Goal: Task Accomplishment & Management: Manage account settings

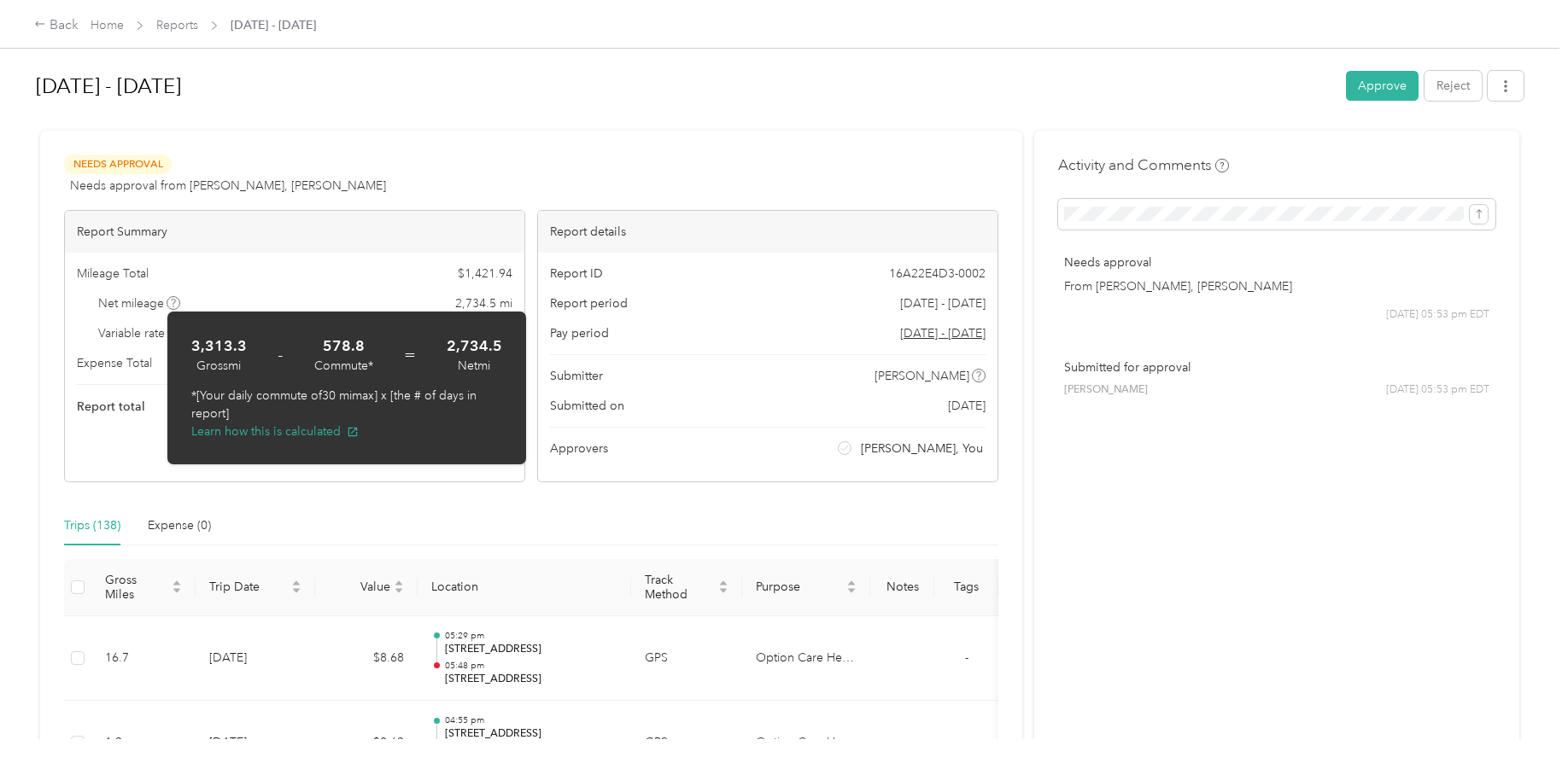
click at [713, 126] on div at bounding box center [779, 123] width 1488 height 18
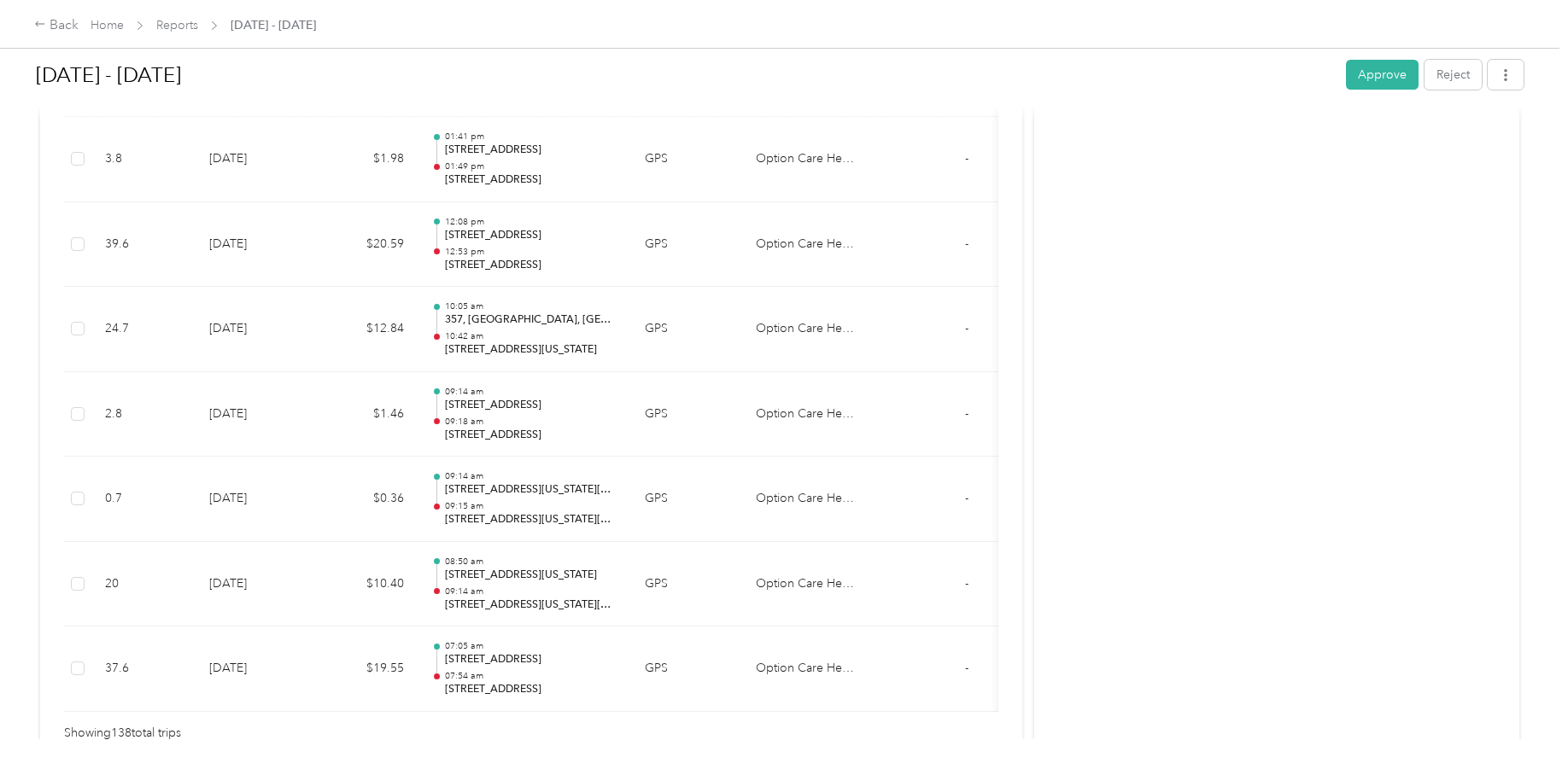
scroll to position [11740, 0]
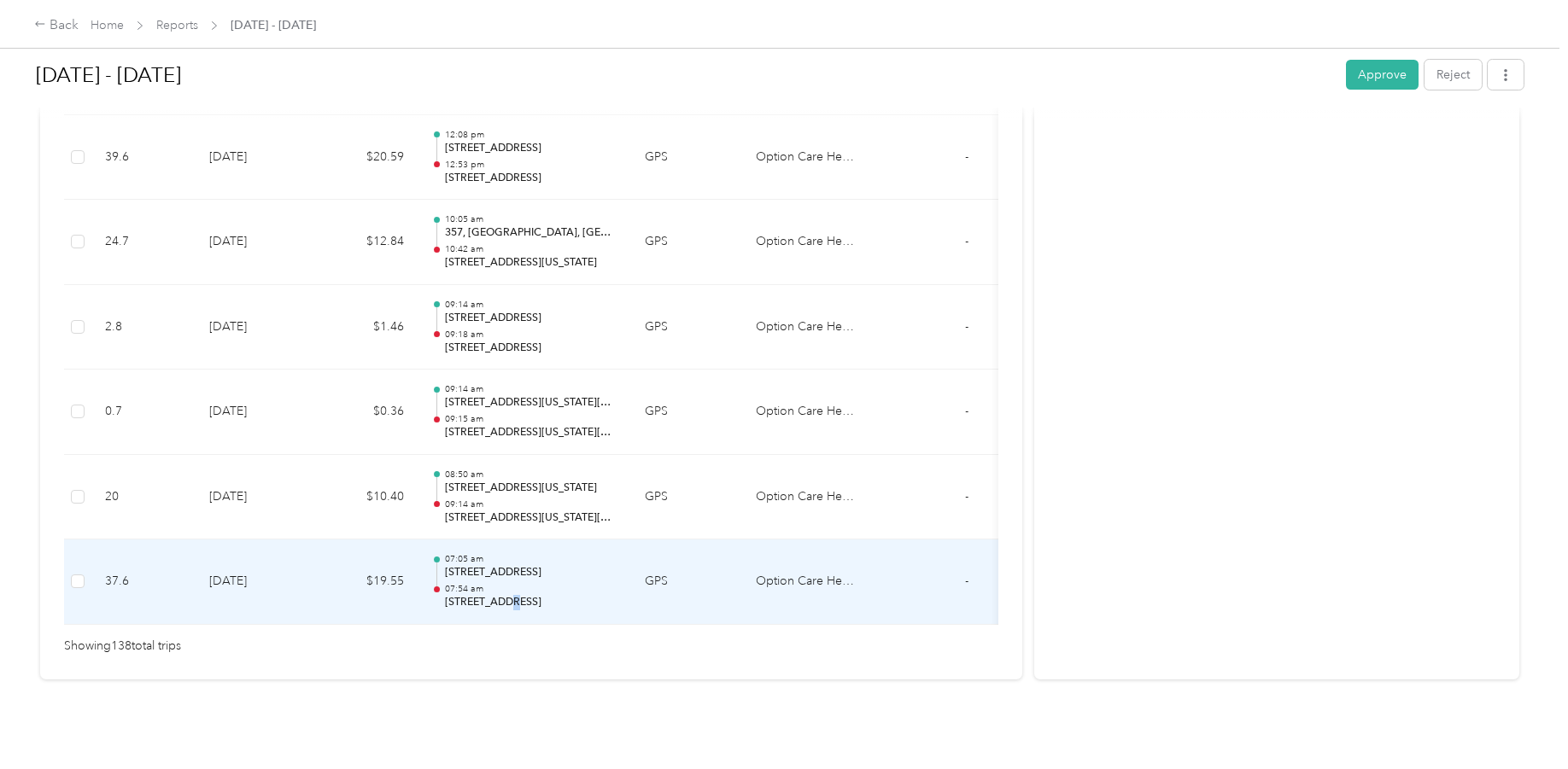
click at [502, 595] on p "[STREET_ADDRESS]" at bounding box center [531, 602] width 172 height 15
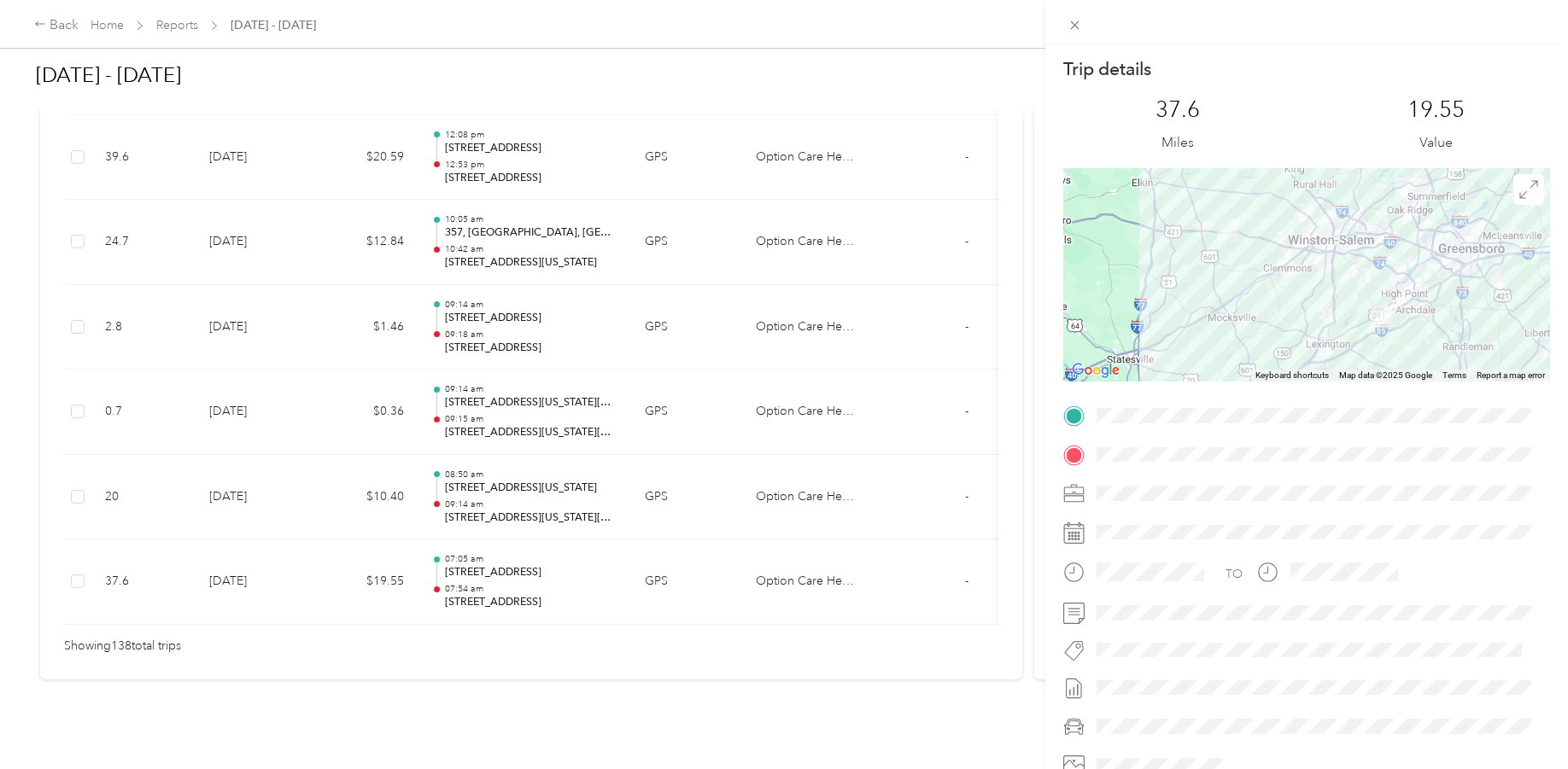
click at [548, 485] on div "Trip details This trip cannot be edited because it is either under review, appr…" at bounding box center [784, 384] width 1568 height 769
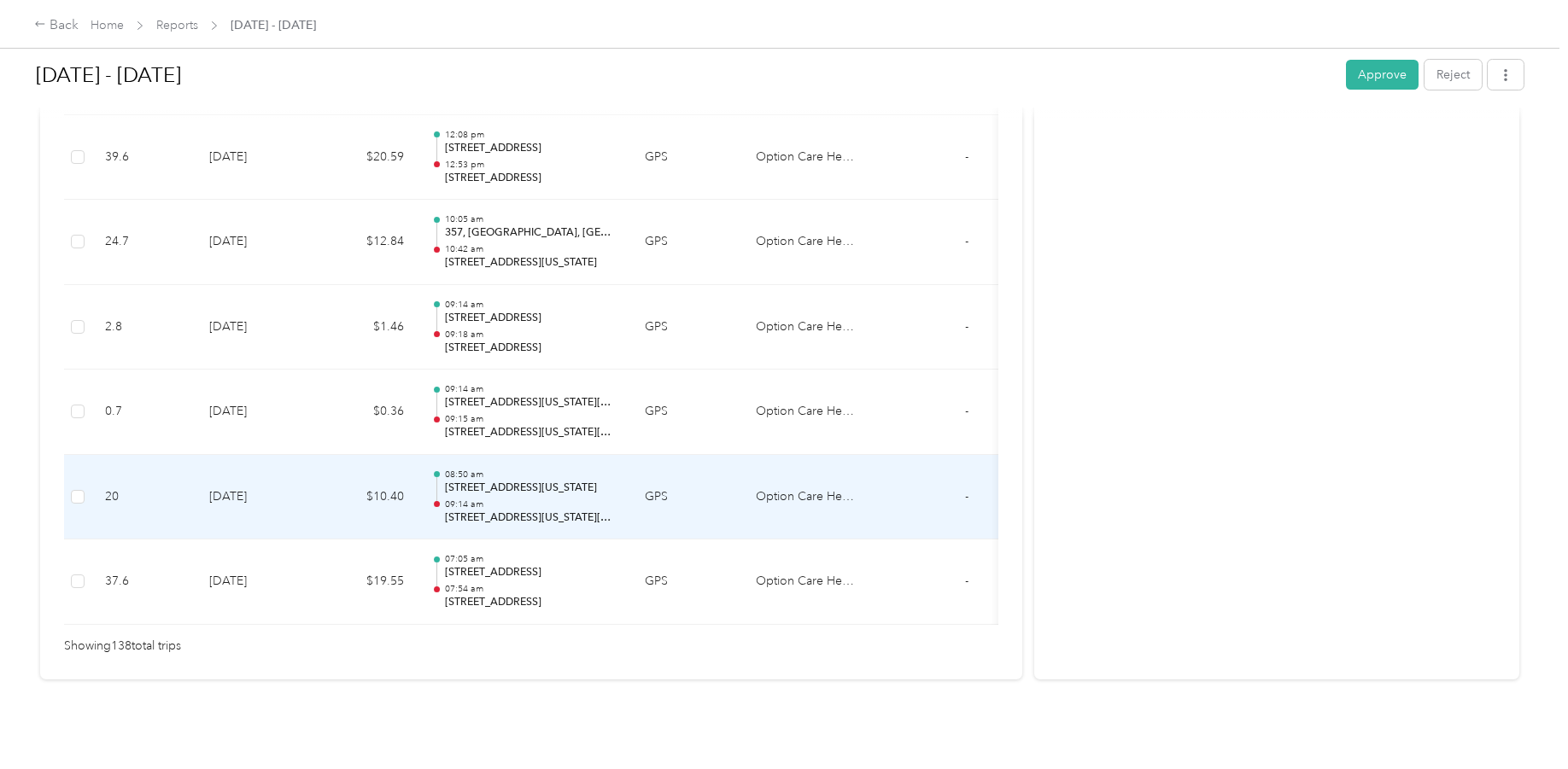
click at [580, 499] on p "09:14 am" at bounding box center [531, 505] width 172 height 11
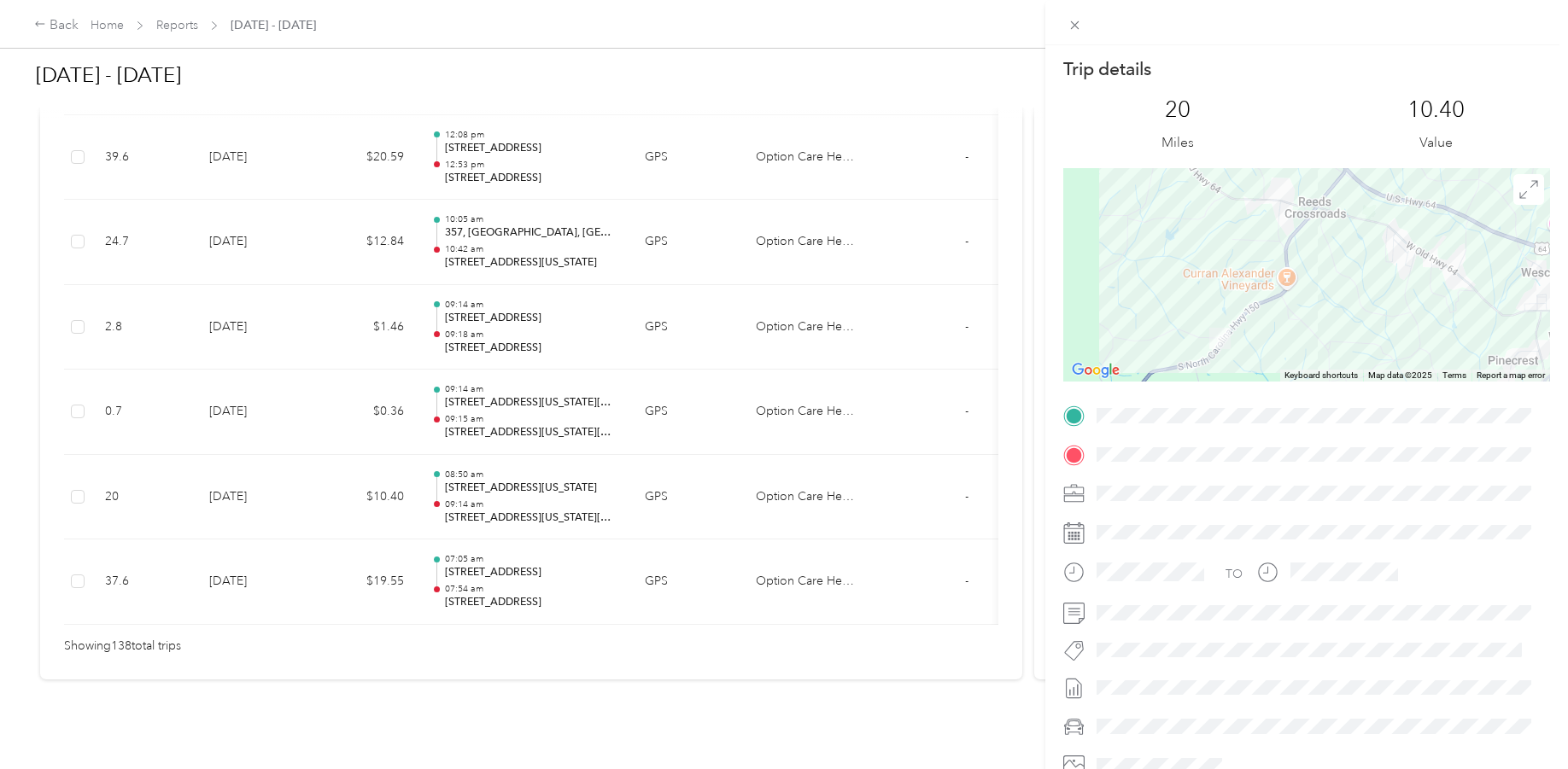
drag, startPoint x: 1132, startPoint y: 328, endPoint x: 1296, endPoint y: 356, distance: 166.4
click at [1296, 356] on div at bounding box center [1307, 275] width 487 height 214
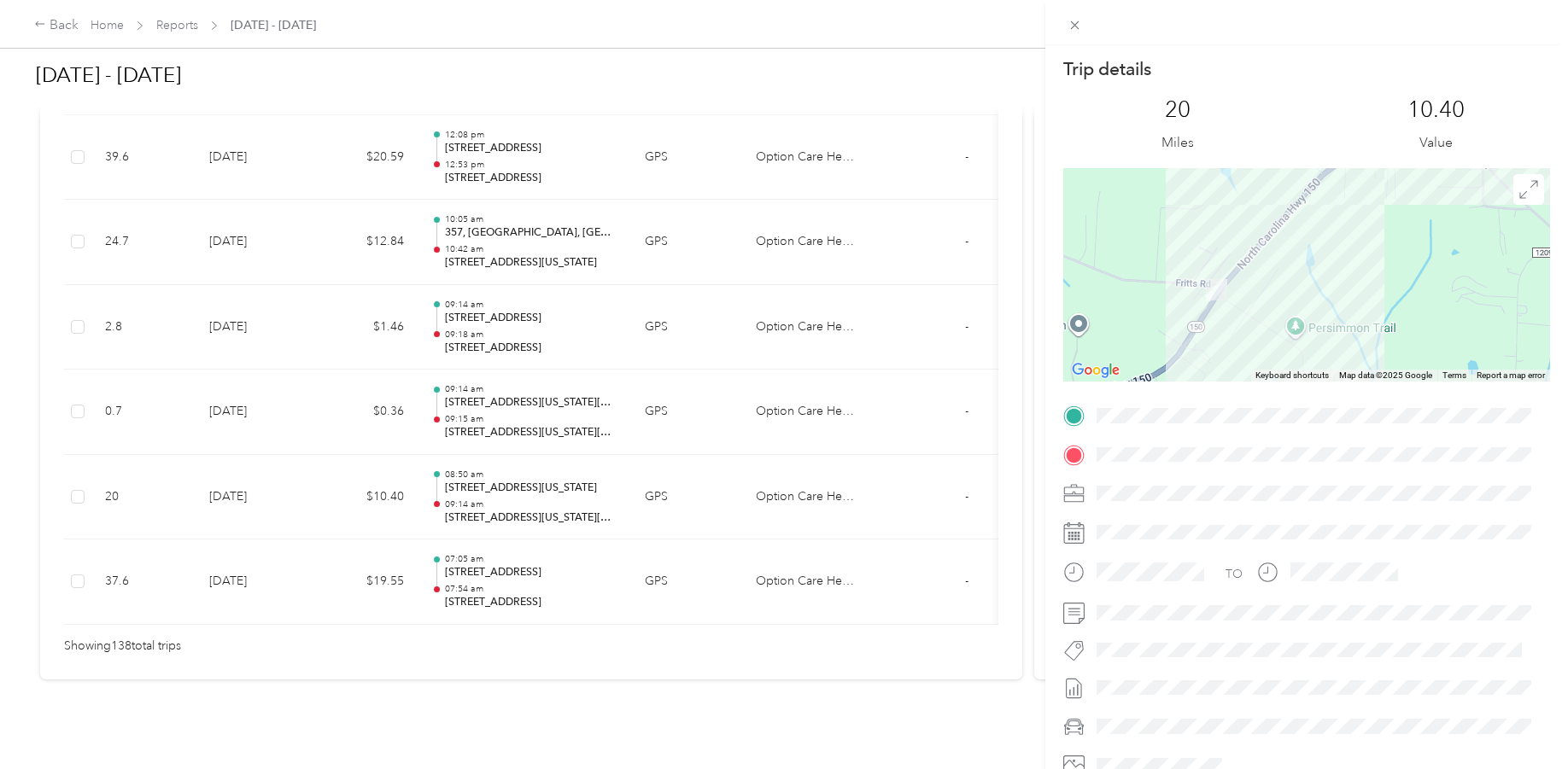
drag, startPoint x: 1193, startPoint y: 335, endPoint x: 1232, endPoint y: 322, distance: 41.1
click at [1232, 322] on div at bounding box center [1307, 275] width 487 height 214
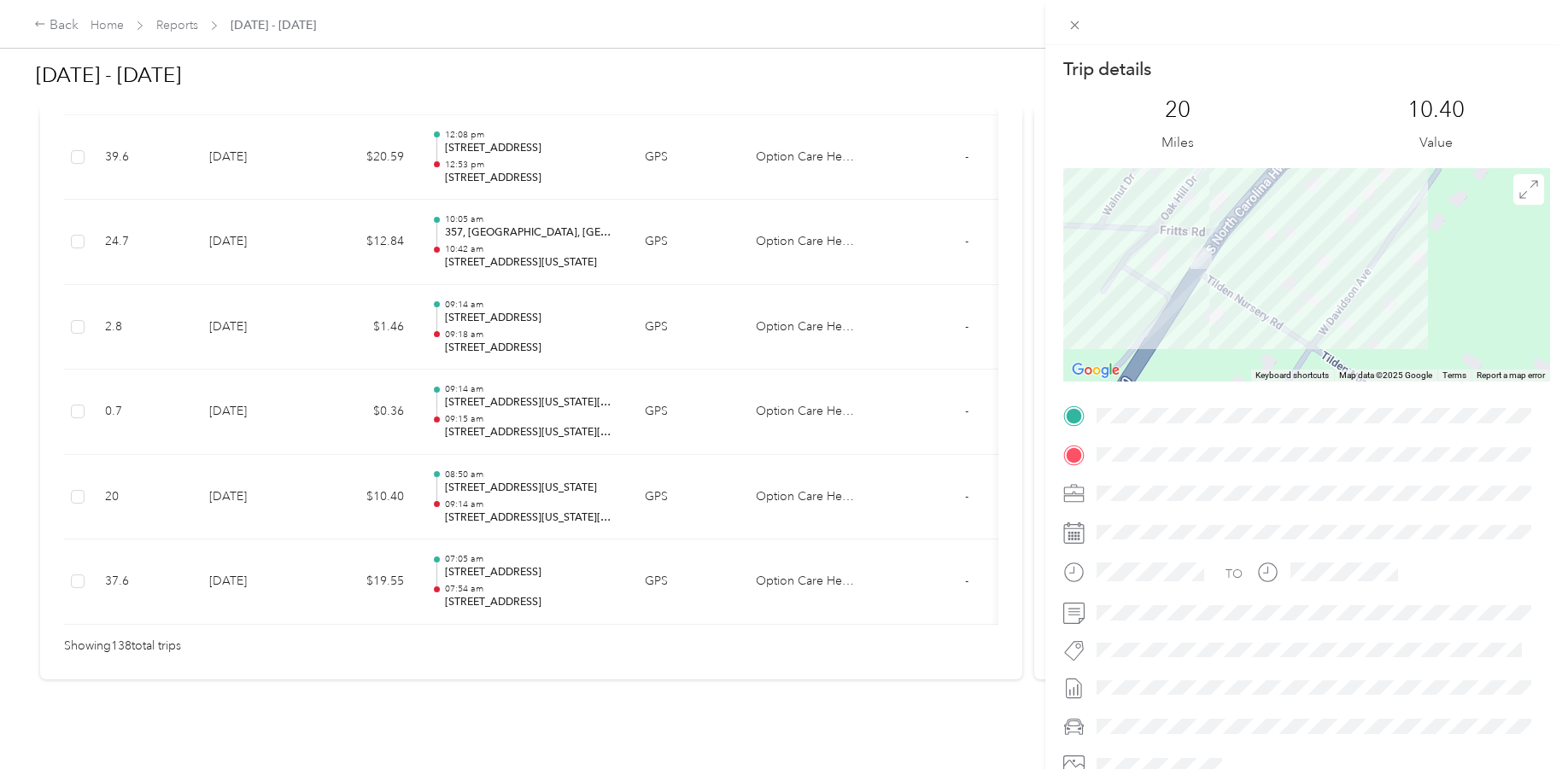
drag, startPoint x: 1206, startPoint y: 257, endPoint x: 1218, endPoint y: 366, distance: 109.7
click at [1218, 366] on div at bounding box center [1307, 275] width 487 height 214
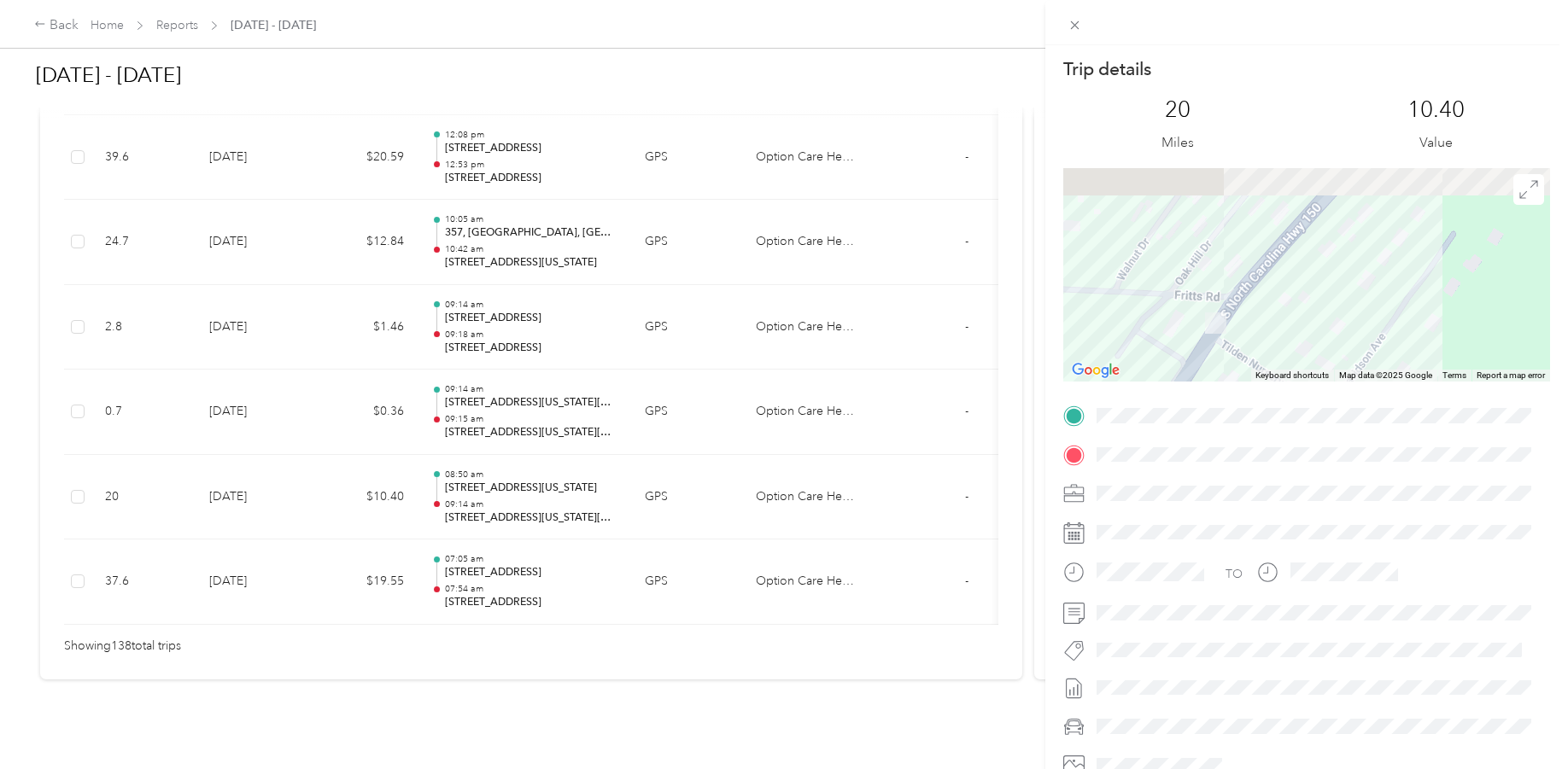
drag, startPoint x: 1259, startPoint y: 265, endPoint x: 1275, endPoint y: 331, distance: 67.9
click at [1275, 331] on div at bounding box center [1307, 275] width 487 height 214
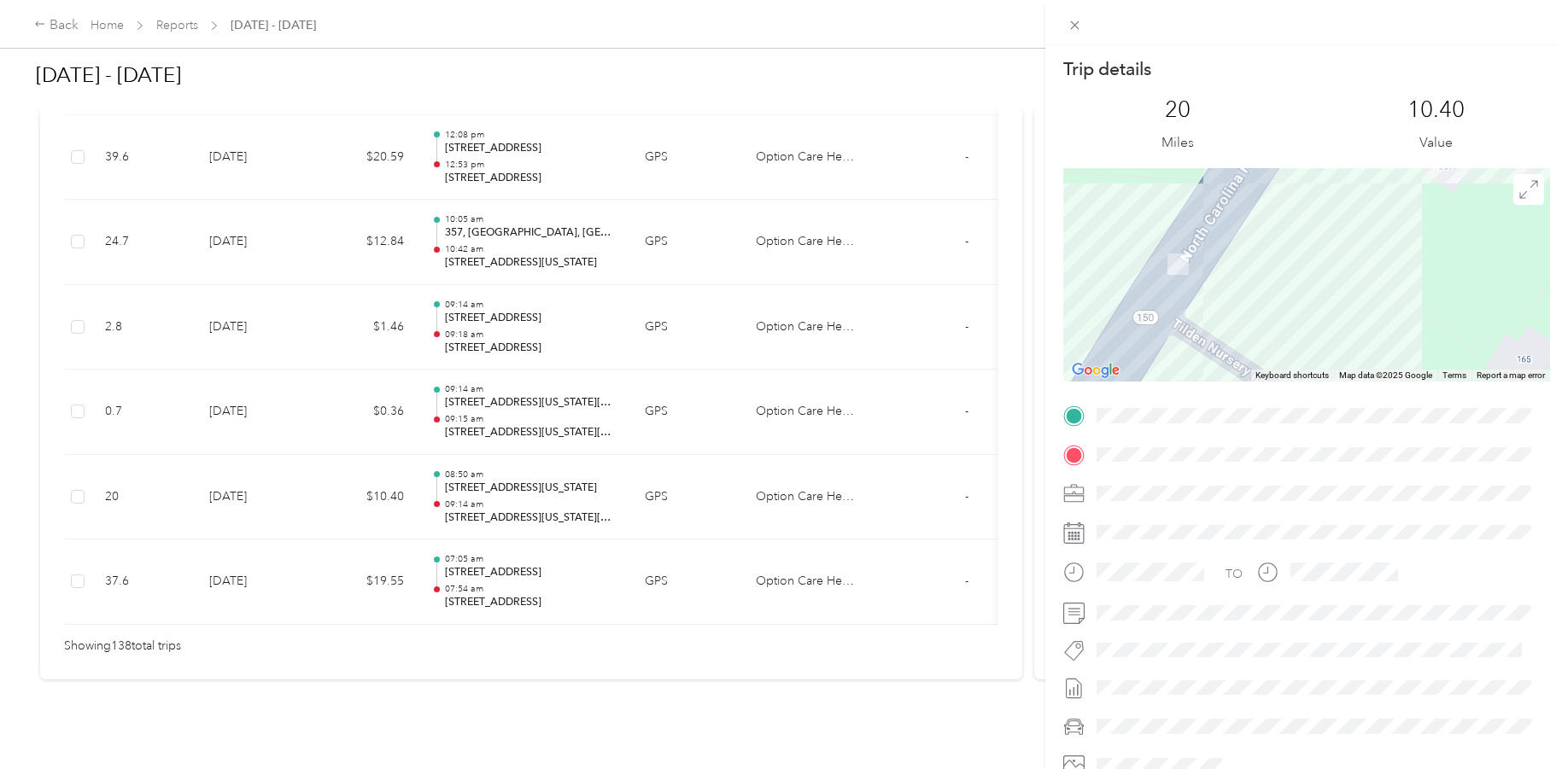
drag, startPoint x: 1111, startPoint y: 327, endPoint x: 1285, endPoint y: 293, distance: 177.3
click at [1285, 293] on div at bounding box center [1307, 275] width 487 height 214
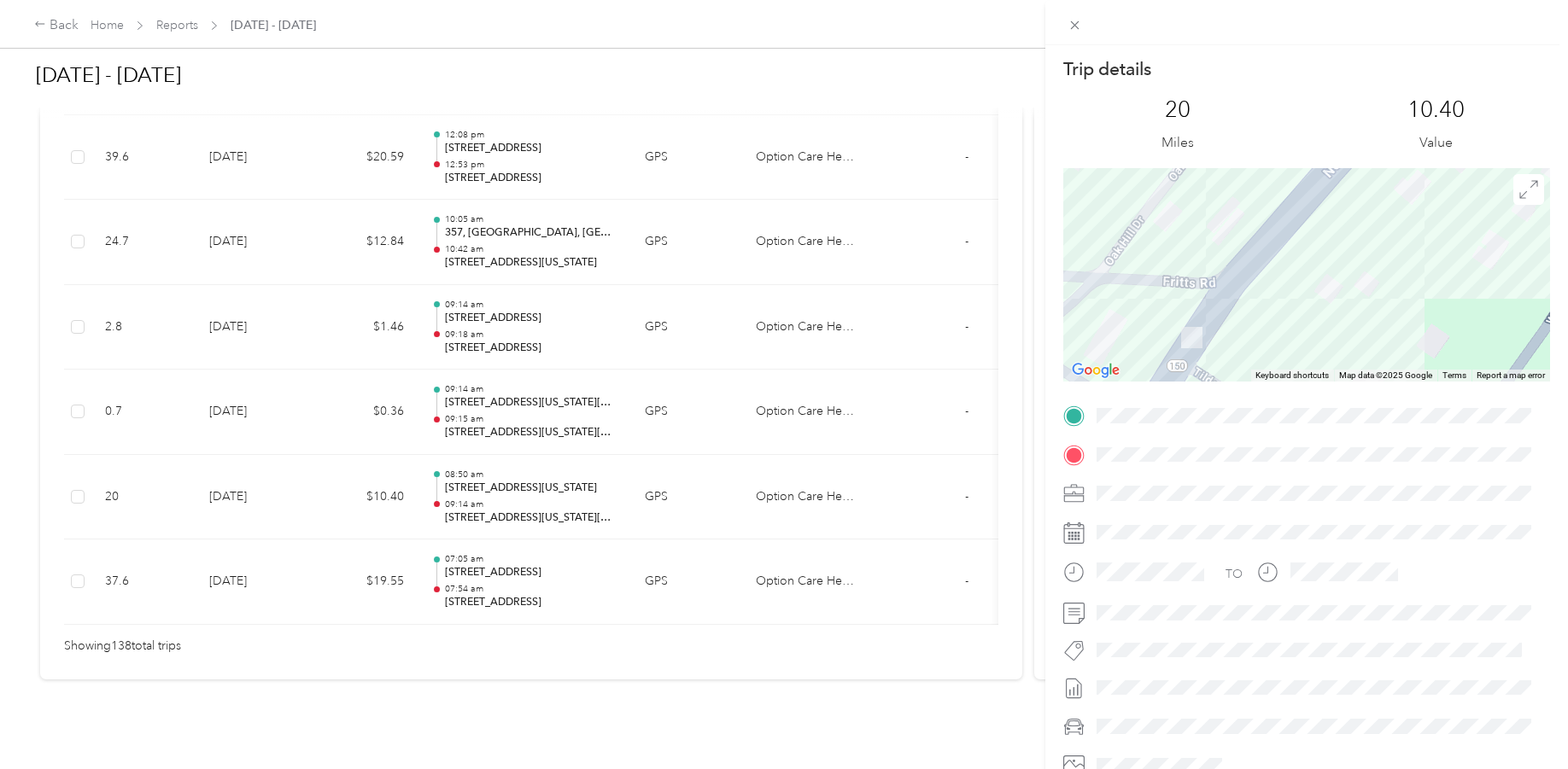
drag, startPoint x: 1115, startPoint y: 278, endPoint x: 1161, endPoint y: 327, distance: 67.2
click at [1082, 334] on div at bounding box center [1307, 275] width 487 height 214
click at [877, 539] on div "Trip details This trip cannot be edited because it is either under review, appr…" at bounding box center [784, 384] width 1568 height 769
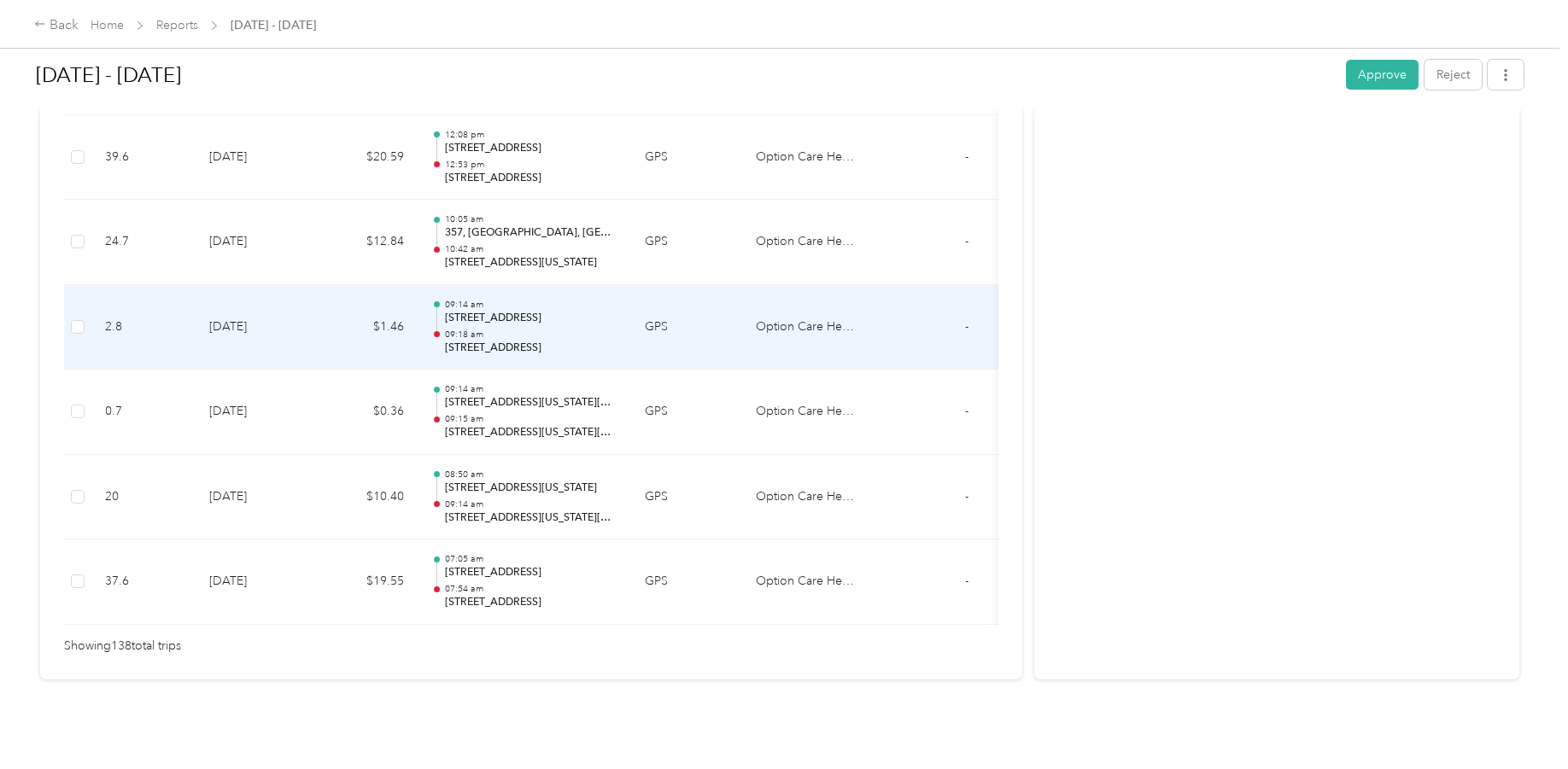
click at [567, 285] on td "09:14 am [STREET_ADDRESS] 09:18 am [STREET_ADDRESS]" at bounding box center [524, 328] width 214 height 85
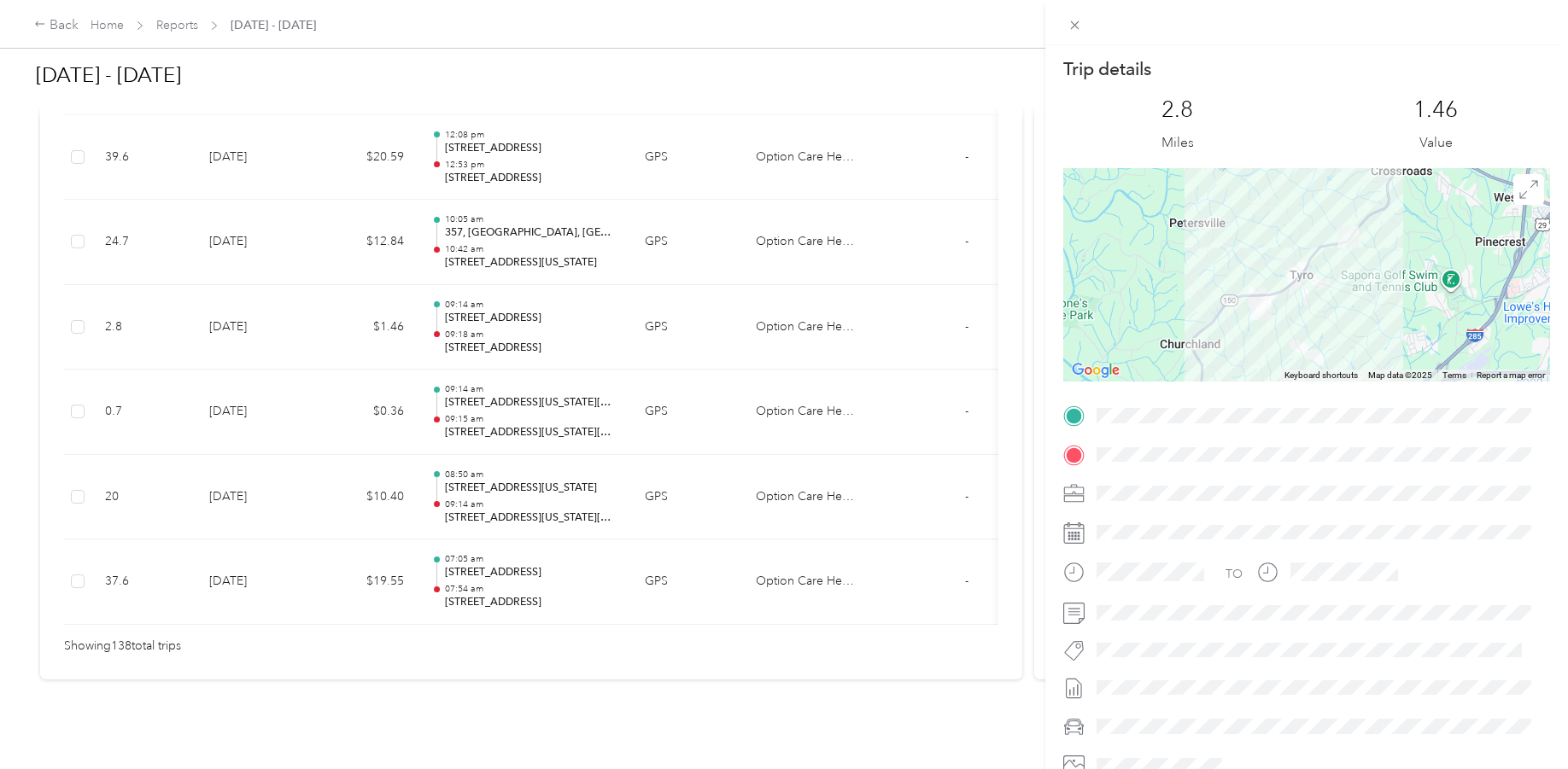
click at [564, 142] on div "Trip details This trip cannot be edited because it is either under review, appr…" at bounding box center [784, 384] width 1568 height 769
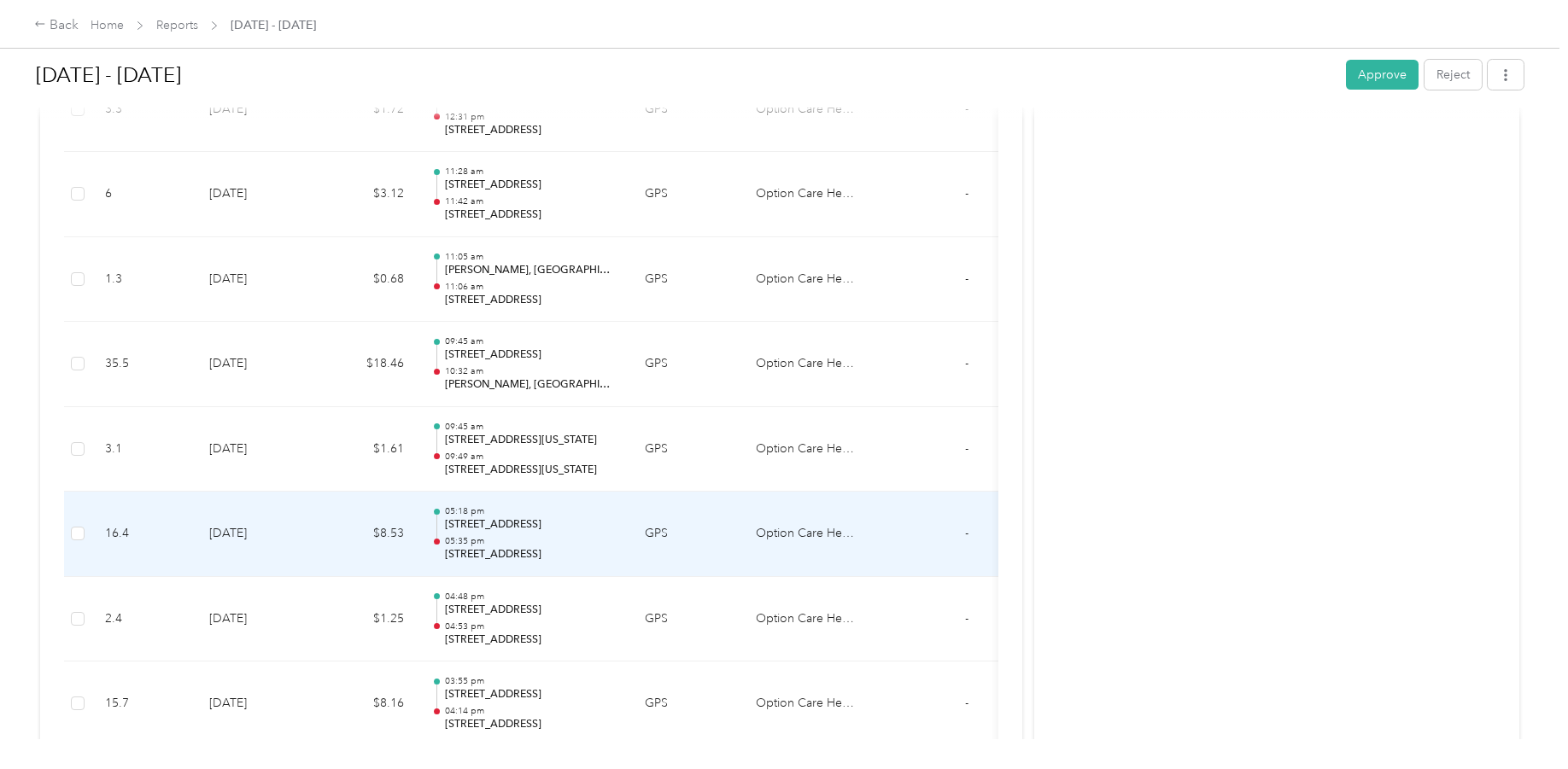
scroll to position [10887, 0]
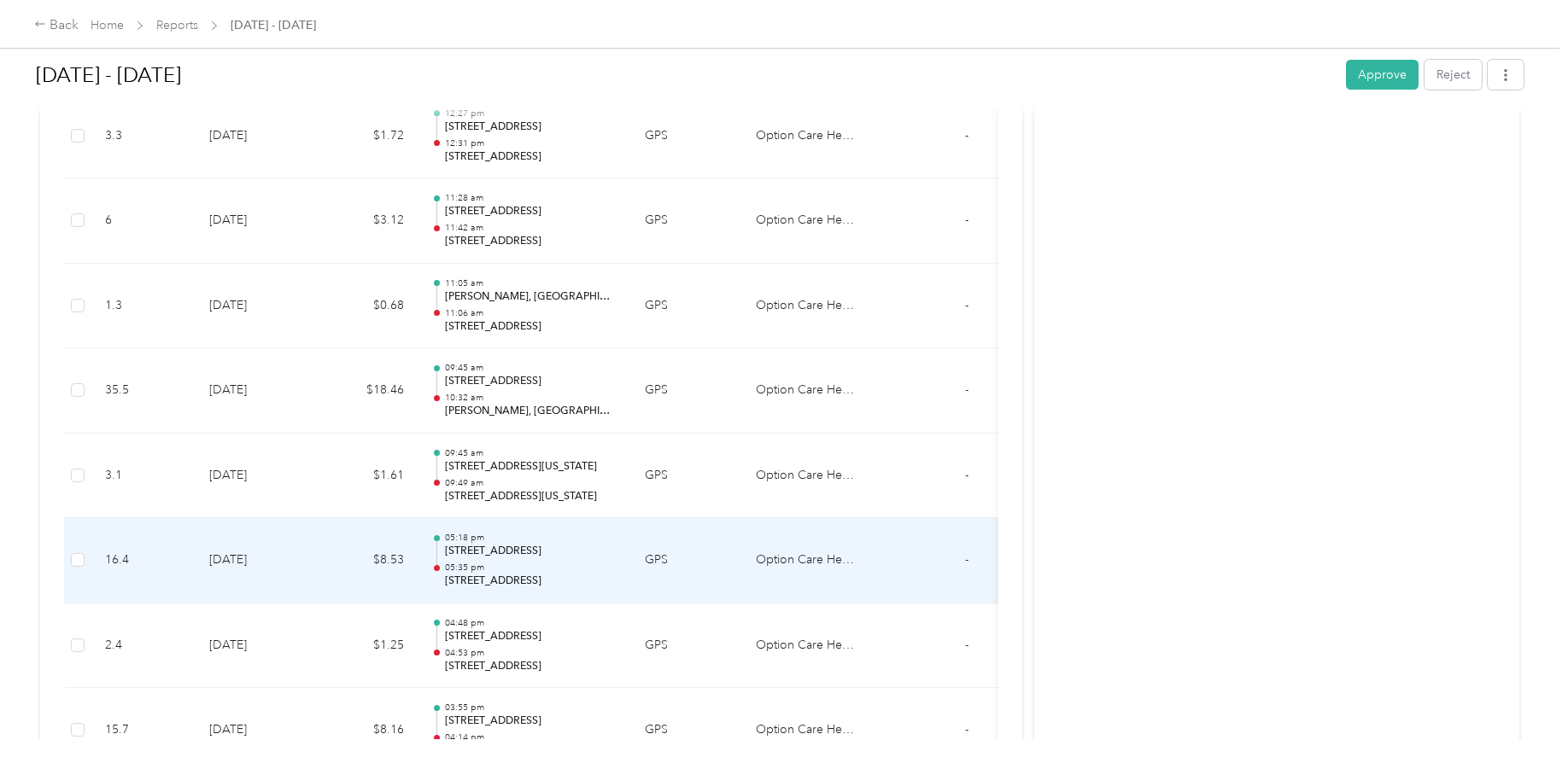
click at [539, 553] on p "[STREET_ADDRESS]" at bounding box center [531, 552] width 172 height 15
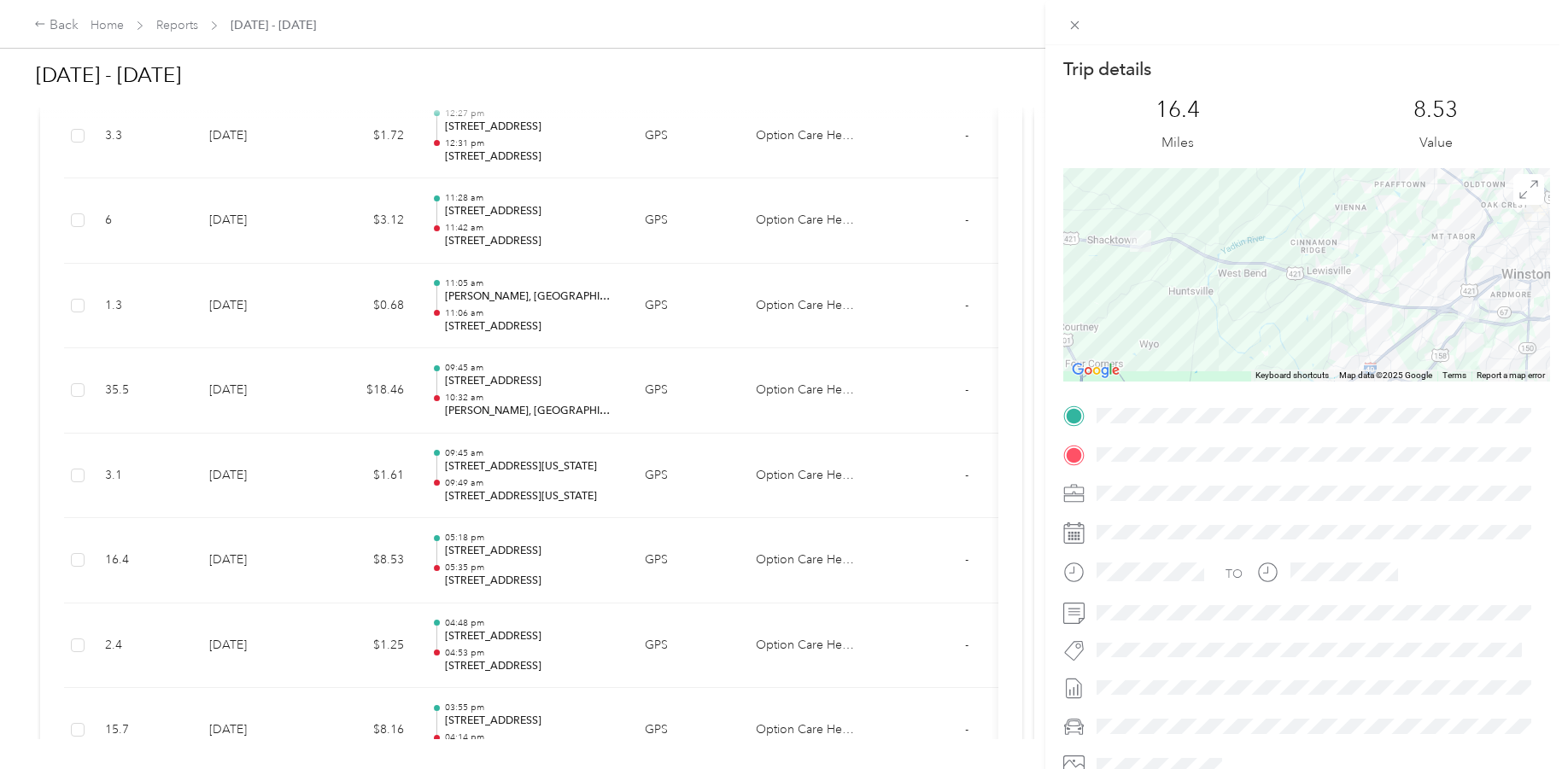
click at [551, 657] on div "Trip details This trip cannot be edited because it is either under review, appr…" at bounding box center [784, 384] width 1568 height 769
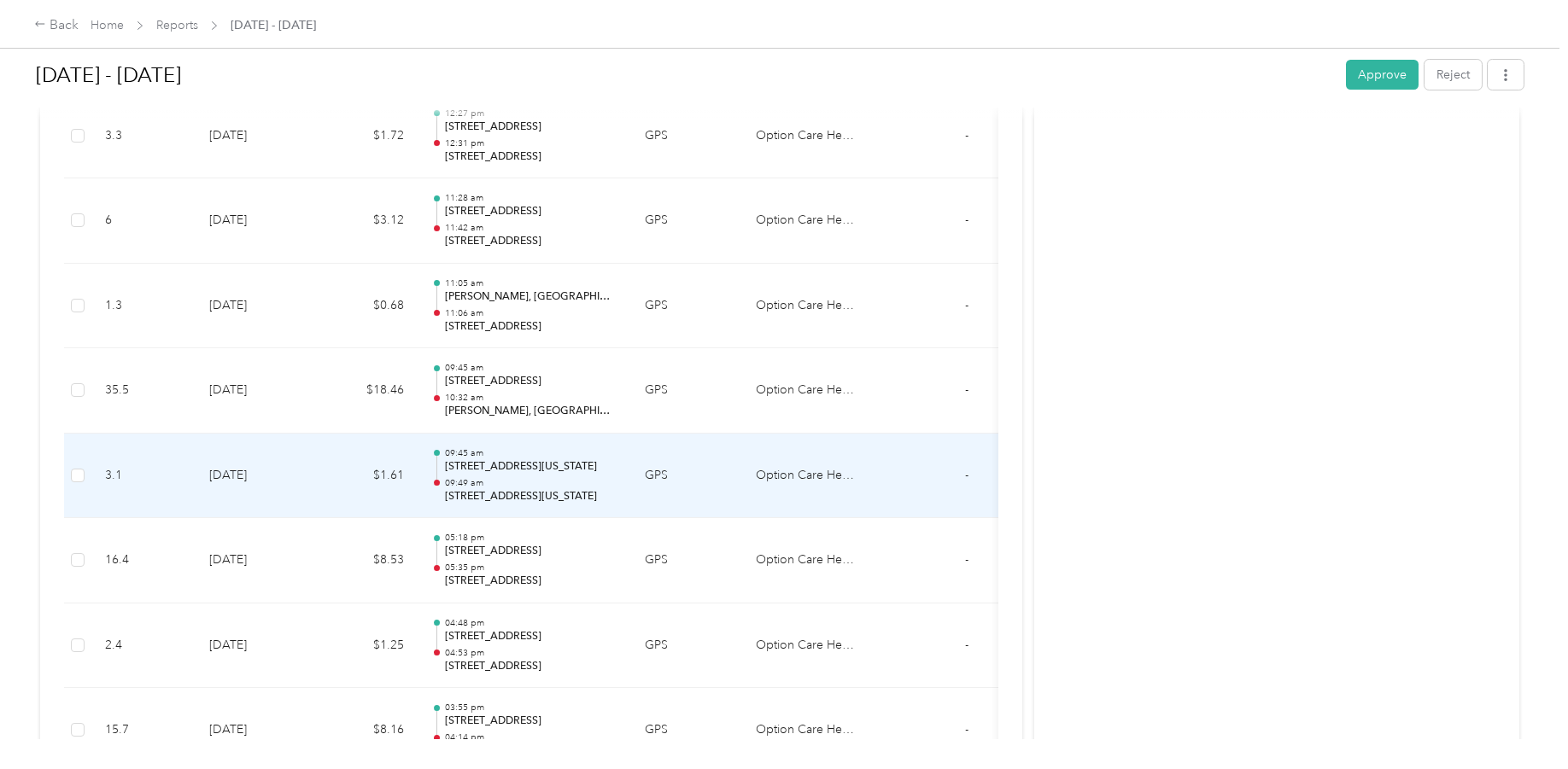
click at [579, 474] on p "[STREET_ADDRESS][US_STATE]" at bounding box center [531, 467] width 172 height 15
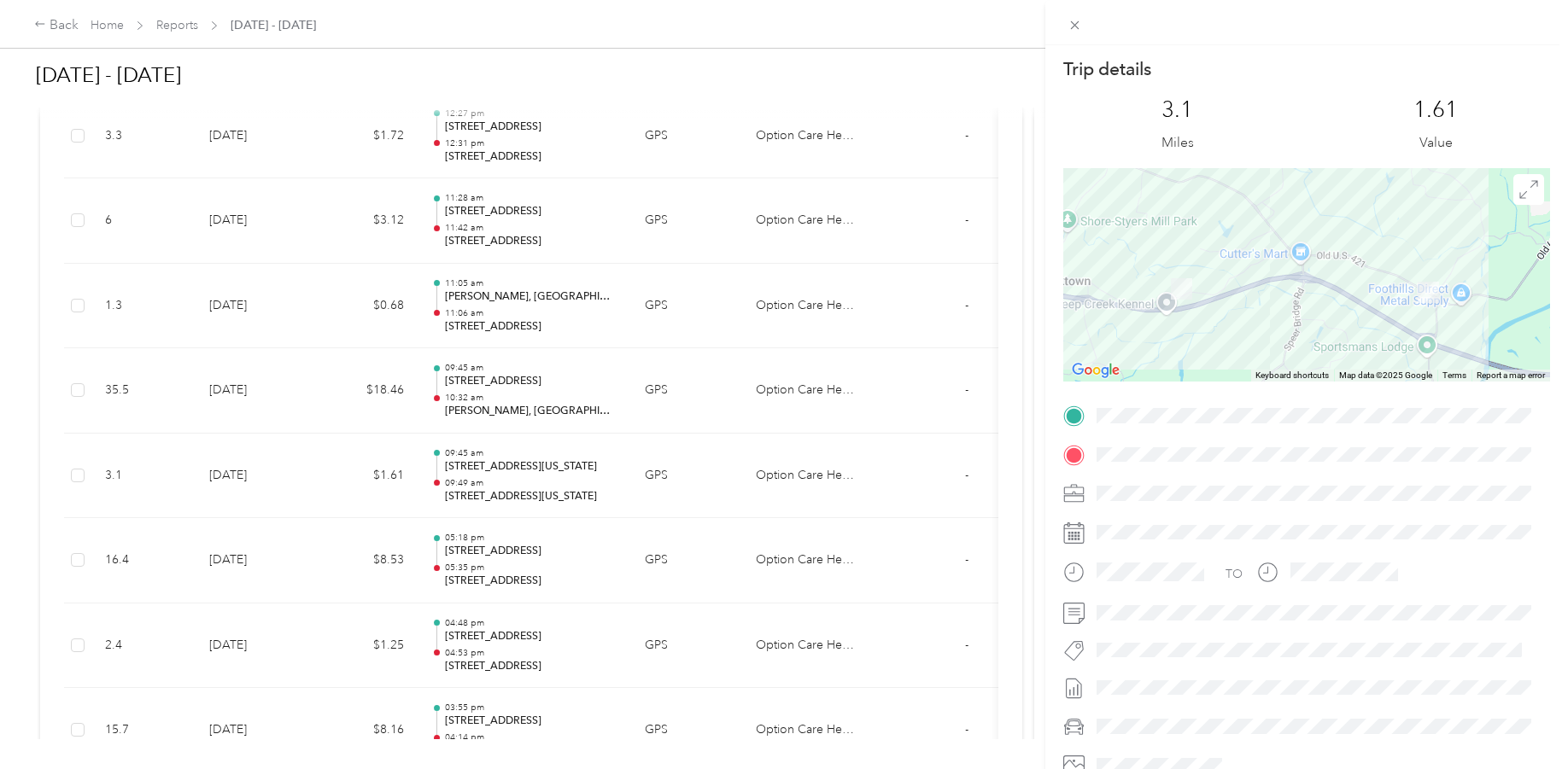
drag, startPoint x: 171, startPoint y: 356, endPoint x: 444, endPoint y: 373, distance: 273.5
click at [444, 373] on div "Trip details This trip cannot be edited because it is either under review, appr…" at bounding box center [784, 384] width 1568 height 769
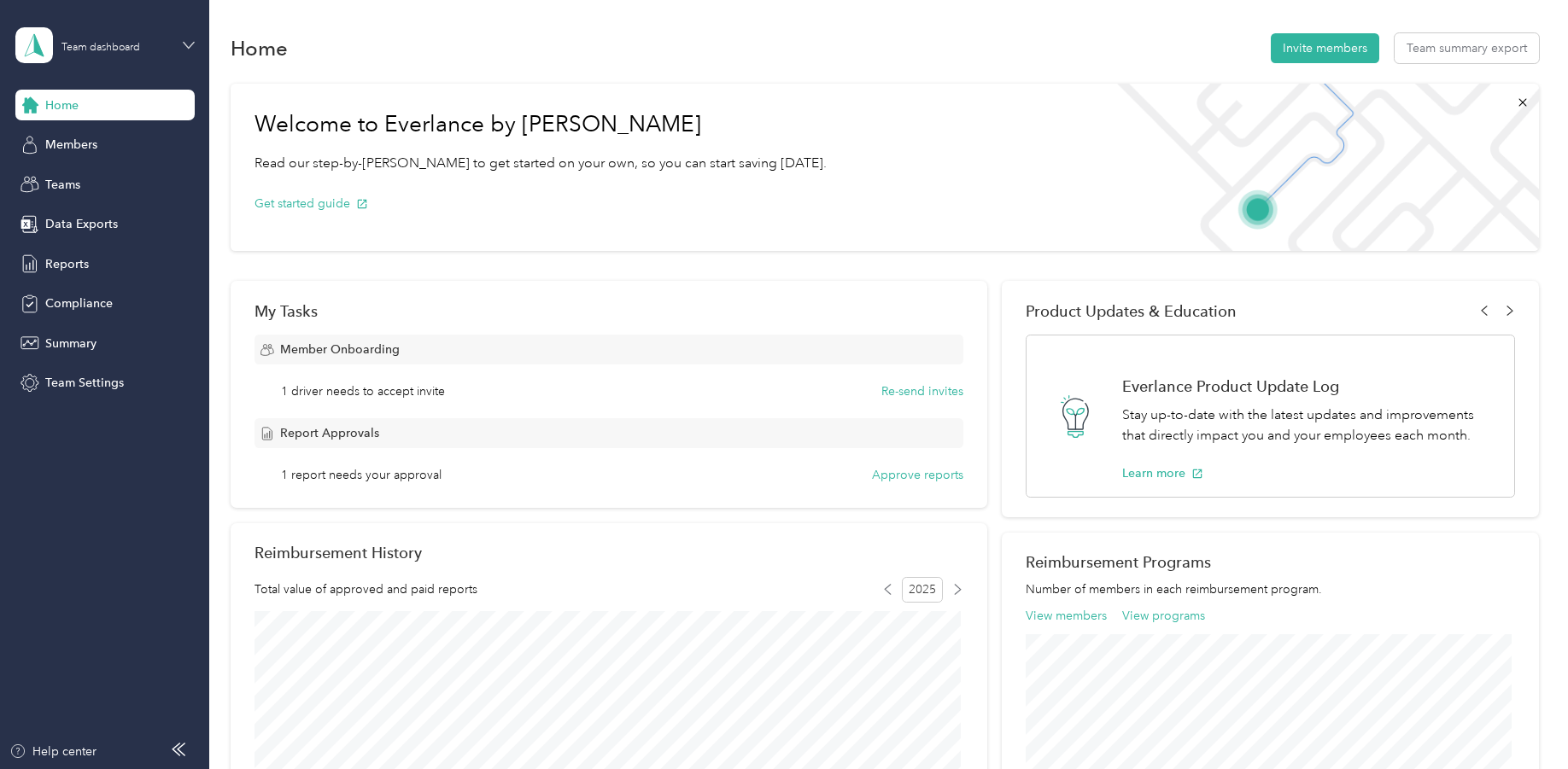
click at [189, 39] on icon at bounding box center [189, 45] width 11 height 11
click at [93, 141] on div "Team dashboard" at bounding box center [77, 137] width 94 height 18
click at [63, 138] on span "Members" at bounding box center [71, 145] width 52 height 18
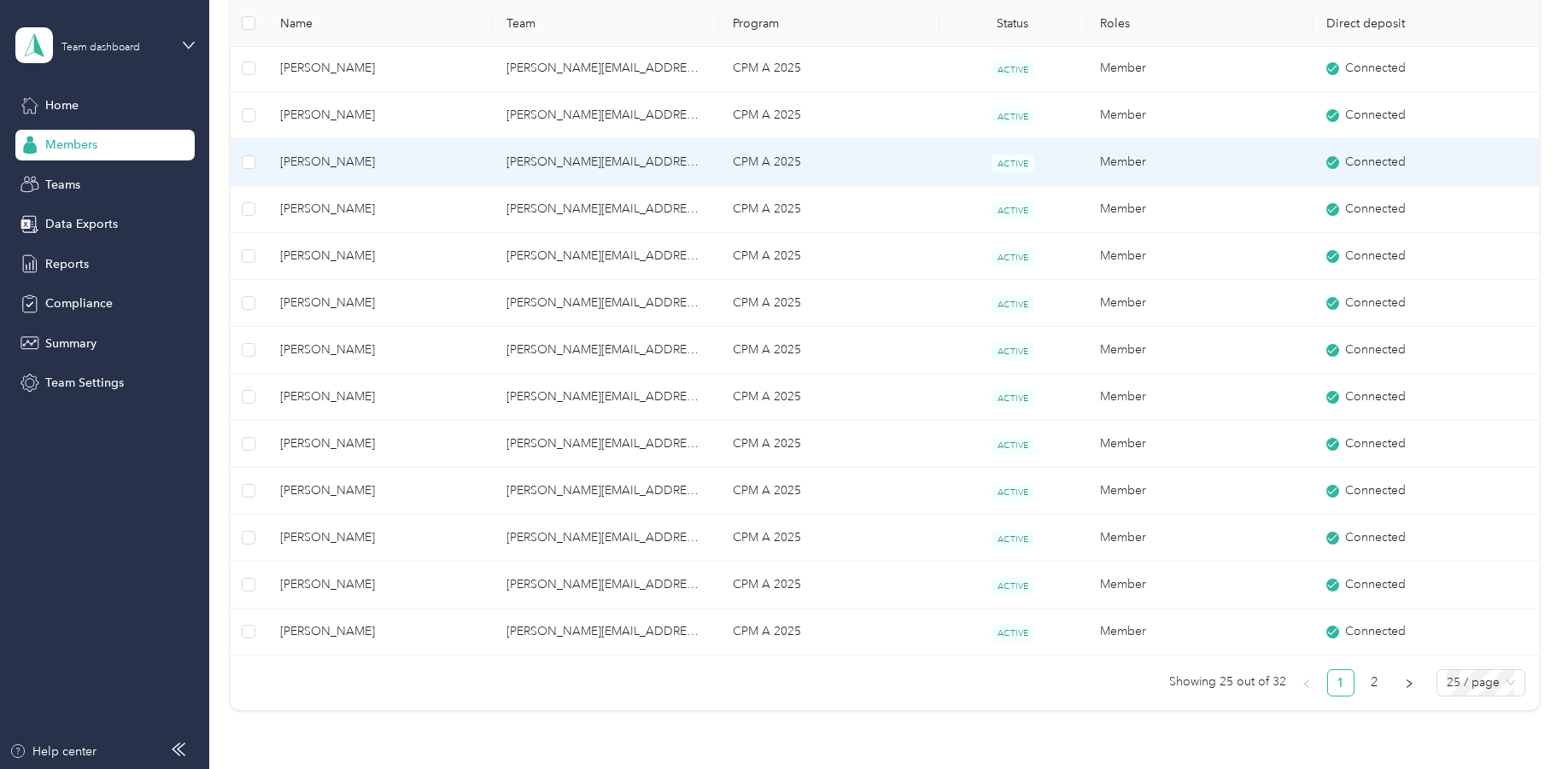
scroll to position [924, 0]
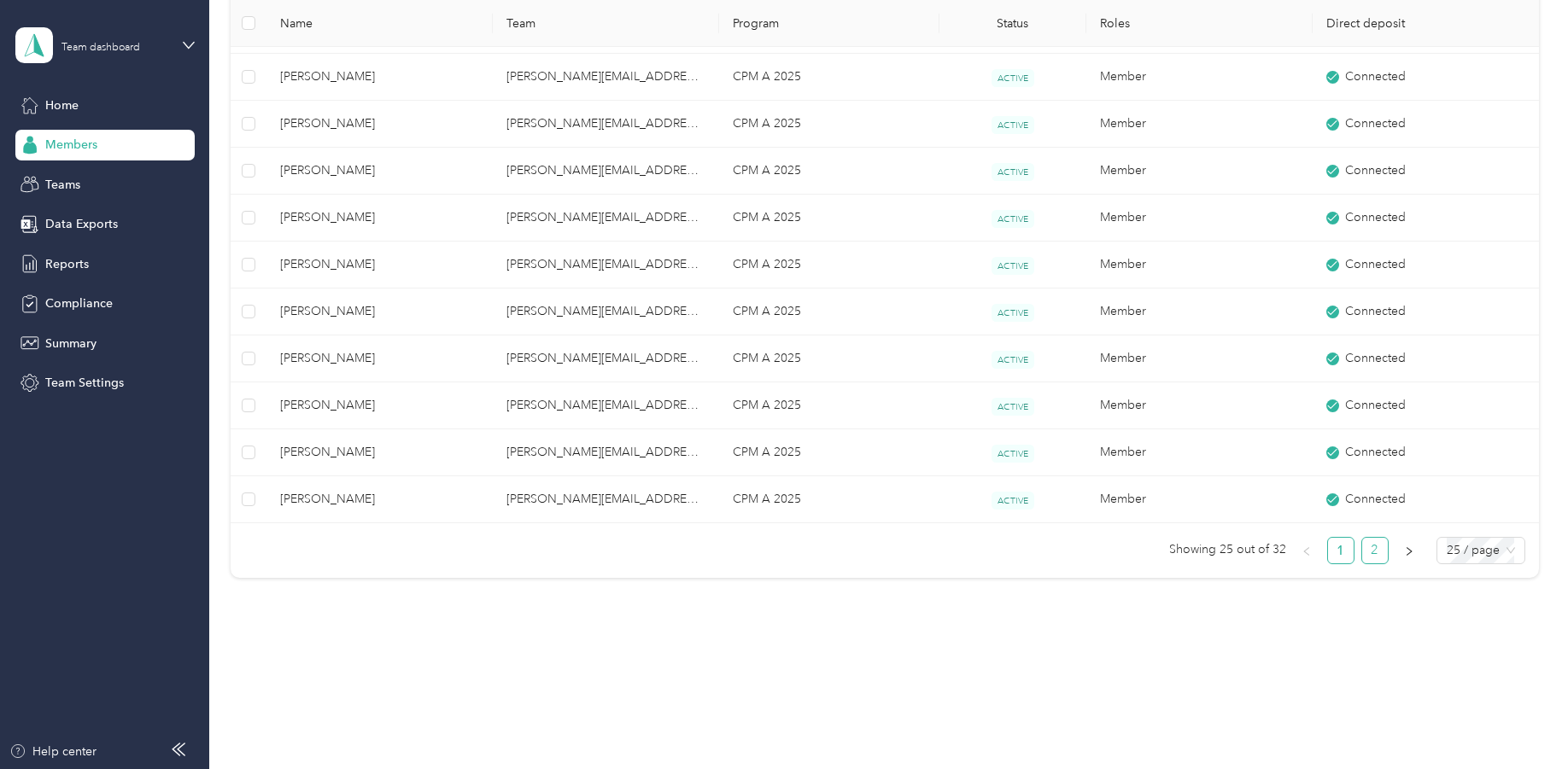
click at [1368, 547] on link "2" at bounding box center [1375, 551] width 26 height 26
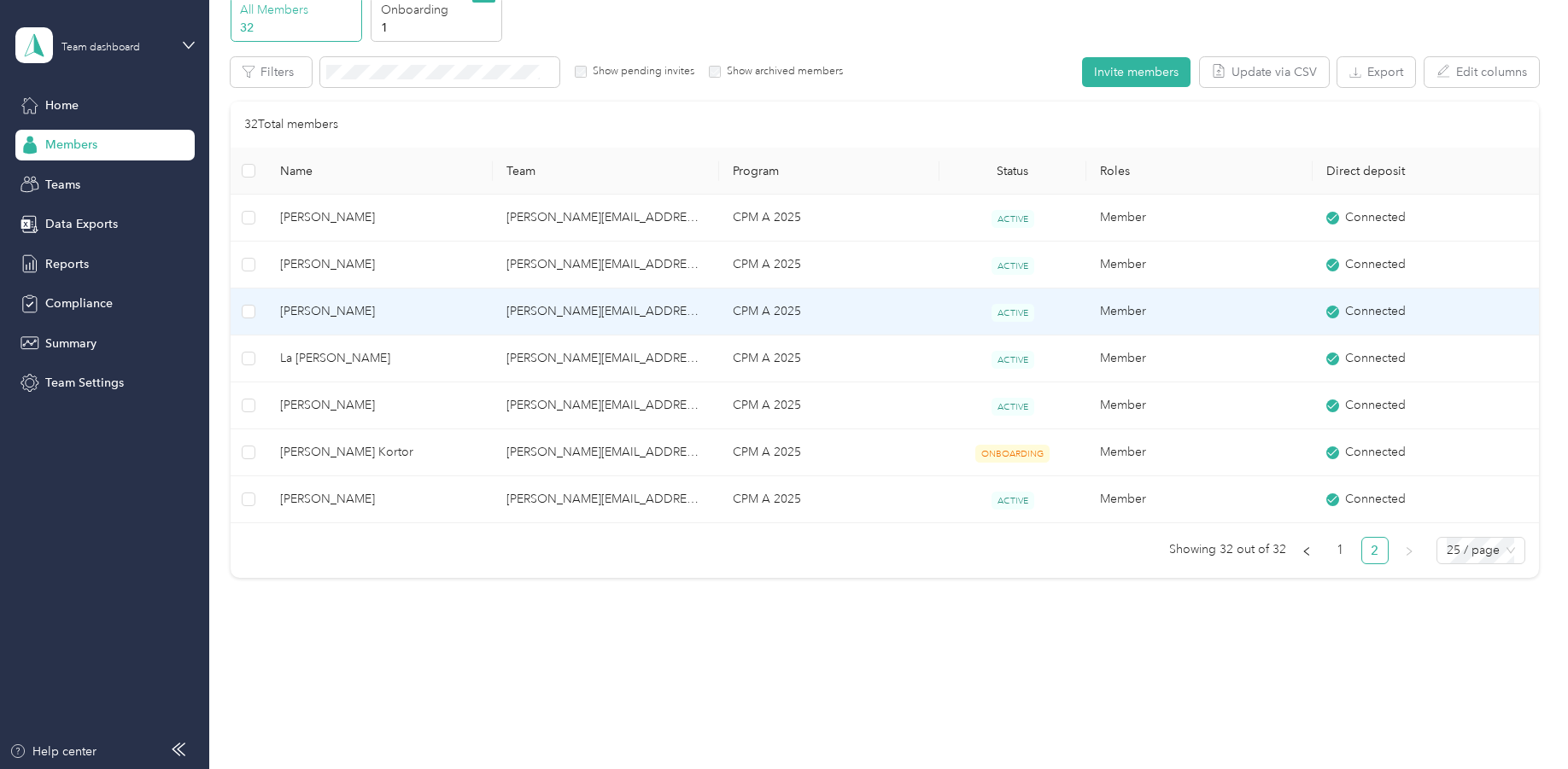
click at [339, 310] on span "Matthew L. Mobley" at bounding box center [379, 312] width 199 height 19
